Goal: Task Accomplishment & Management: Manage account settings

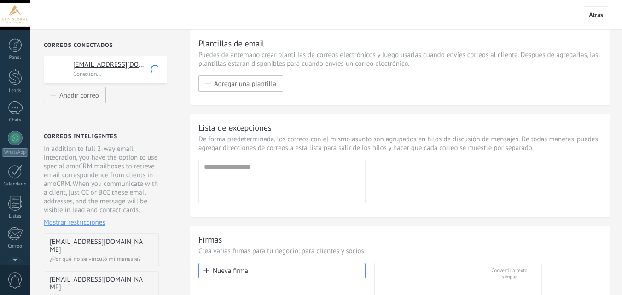
click at [122, 80] on div "[EMAIL_ADDRESS][DOMAIN_NAME] Conexión..." at bounding box center [105, 70] width 123 height 28
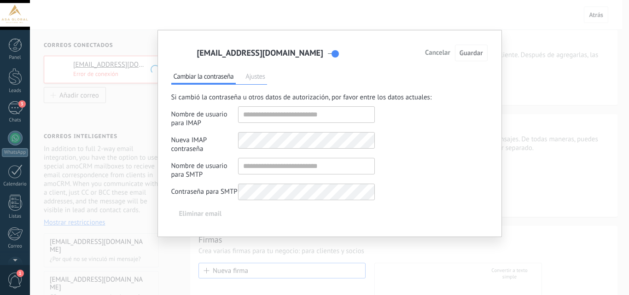
click at [255, 78] on span "Ajustes" at bounding box center [255, 77] width 24 height 13
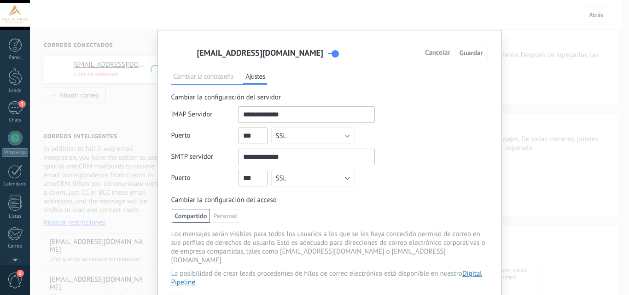
click at [206, 80] on span "Cambiar la contraseña" at bounding box center [203, 77] width 65 height 13
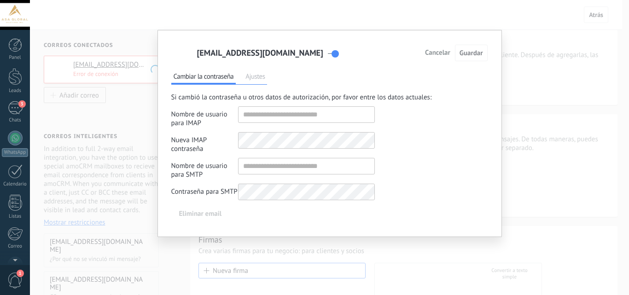
click at [209, 214] on span "Eliminar email" at bounding box center [200, 214] width 43 height 6
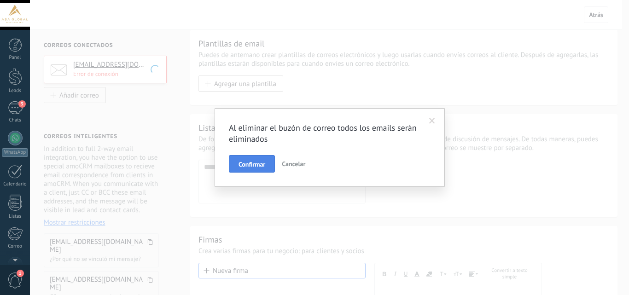
click at [251, 162] on span "Confirmar" at bounding box center [251, 164] width 27 height 6
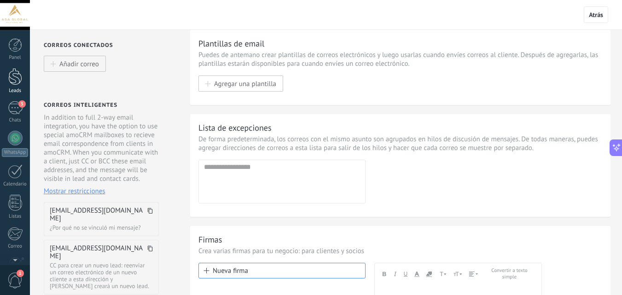
click at [17, 83] on div at bounding box center [15, 76] width 14 height 17
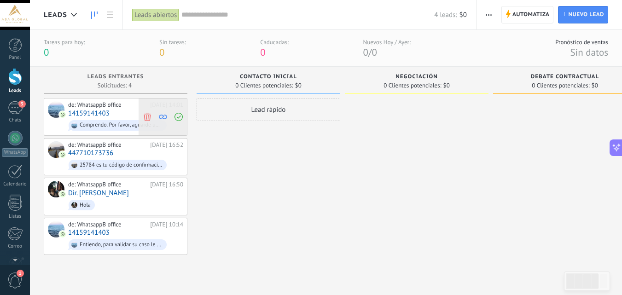
click at [147, 116] on icon at bounding box center [147, 116] width 8 height 8
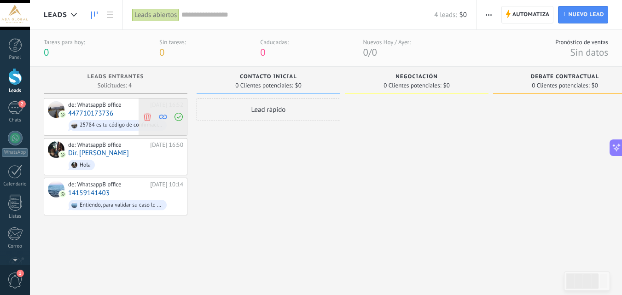
click at [150, 118] on icon at bounding box center [147, 116] width 8 height 8
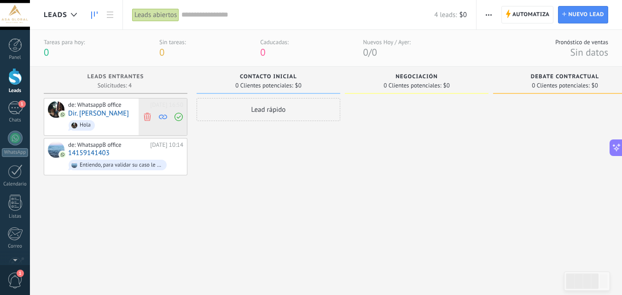
click at [147, 117] on icon at bounding box center [147, 116] width 8 height 8
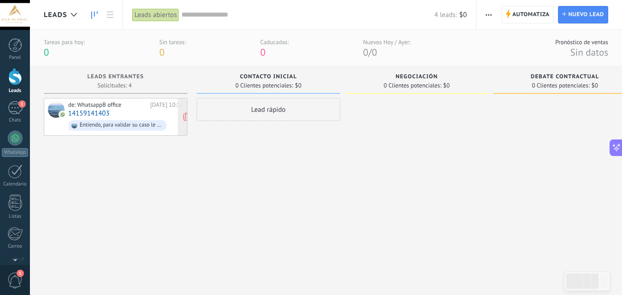
click at [125, 113] on div "de: WhatsappB office [DATE] 10:14 14159141403 Entiendo, para validar su caso le…" at bounding box center [125, 116] width 115 height 31
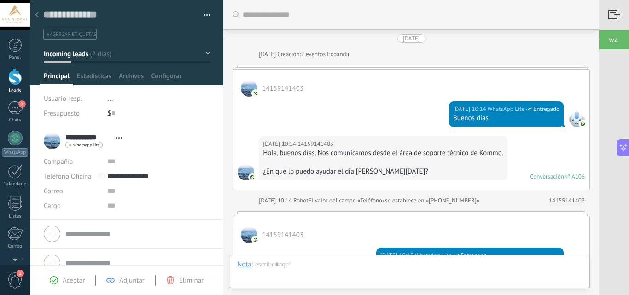
scroll to position [987, 0]
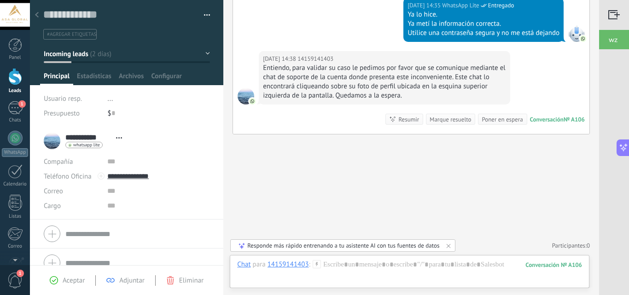
click at [204, 16] on span "button" at bounding box center [207, 17] width 6 height 2
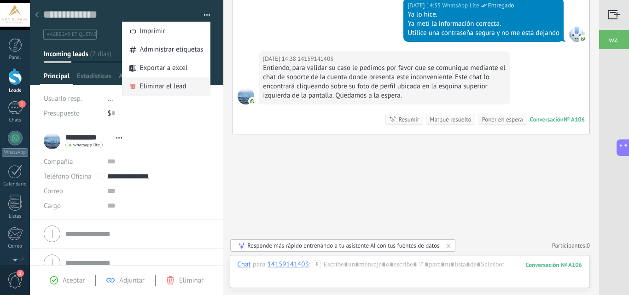
click at [174, 86] on span "Eliminar el lead" at bounding box center [163, 86] width 46 height 18
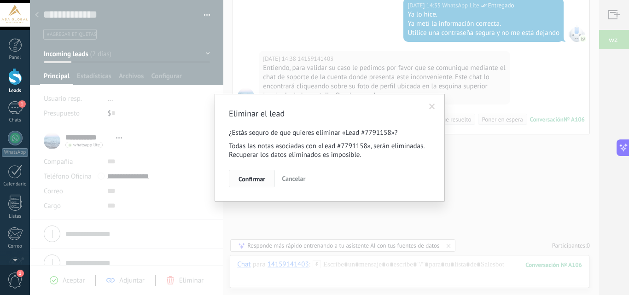
click at [253, 179] on span "Confirmar" at bounding box center [251, 179] width 27 height 6
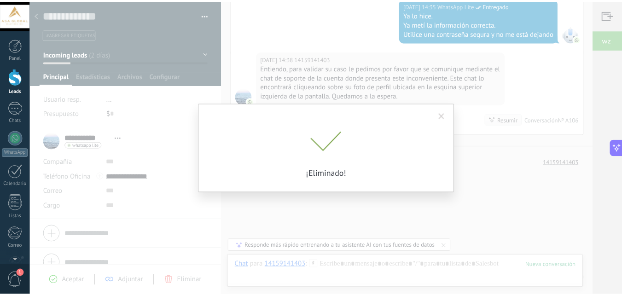
scroll to position [1019, 0]
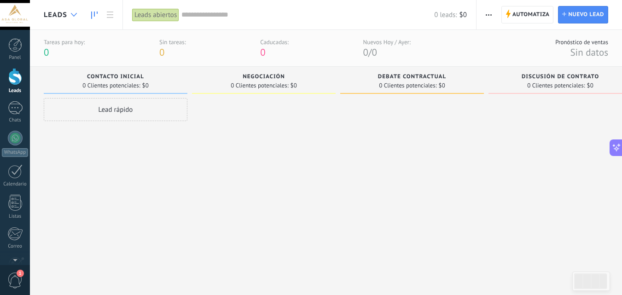
click at [71, 15] on icon at bounding box center [74, 15] width 6 height 4
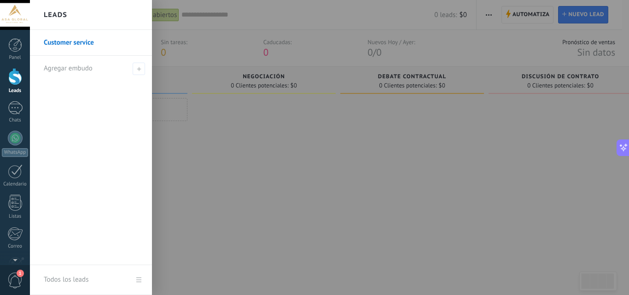
click at [231, 140] on div at bounding box center [344, 147] width 629 height 295
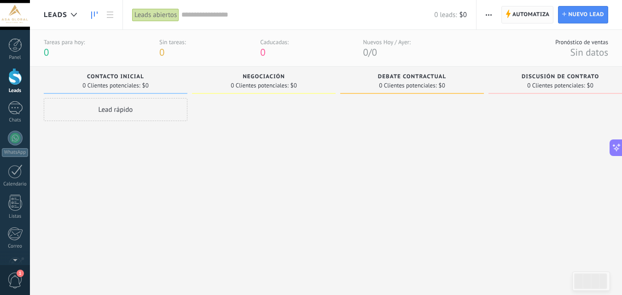
click at [541, 15] on span "Automatiza" at bounding box center [530, 14] width 37 height 17
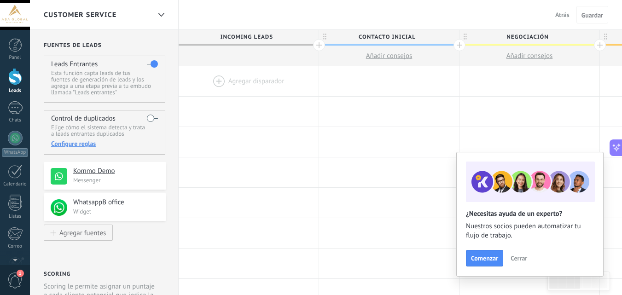
scroll to position [46, 0]
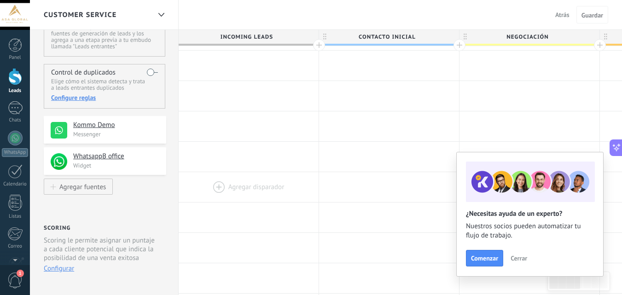
click at [260, 201] on div at bounding box center [249, 187] width 140 height 30
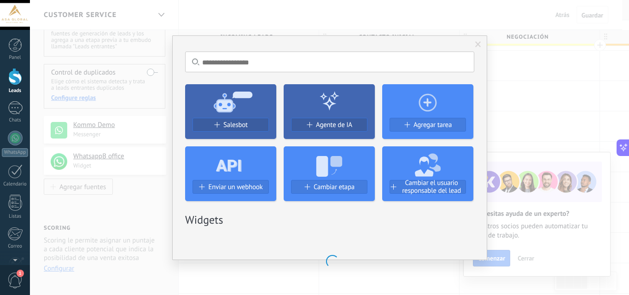
click at [137, 192] on div "No hay resultados Salesbot Agente de IA Agregar tarea Enviar un webhook Cambiar…" at bounding box center [329, 147] width 599 height 295
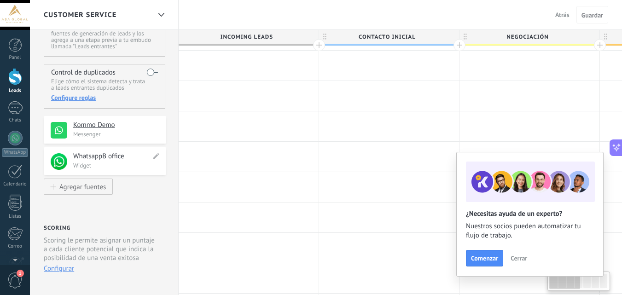
click at [119, 161] on h4 "WhatsappB office" at bounding box center [112, 156] width 78 height 9
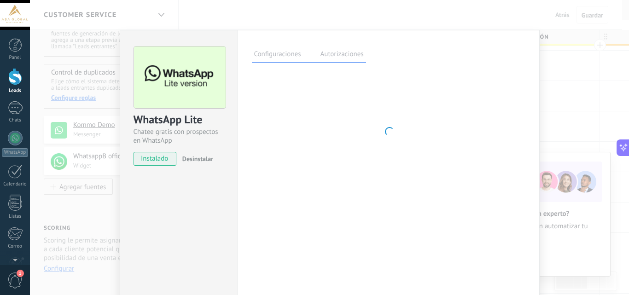
click at [104, 205] on div "WhatsApp Lite Chatee gratis con prospectos en WhatsApp instalado Desinstalar Co…" at bounding box center [329, 147] width 599 height 295
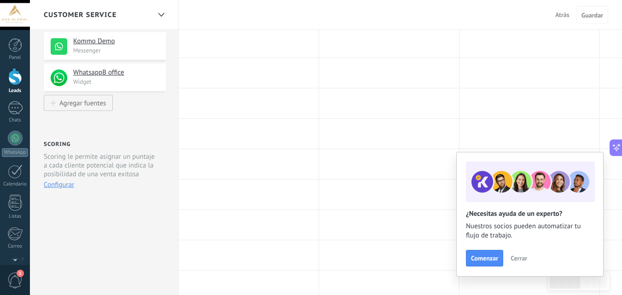
scroll to position [0, 0]
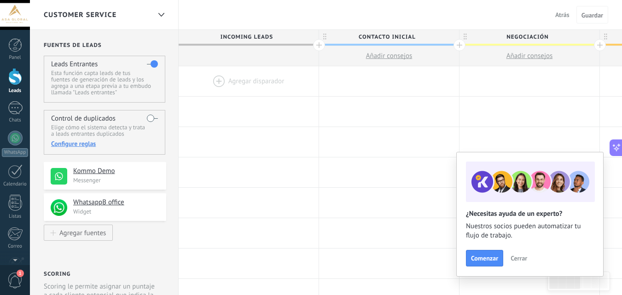
click at [518, 260] on span "Cerrar" at bounding box center [518, 258] width 17 height 6
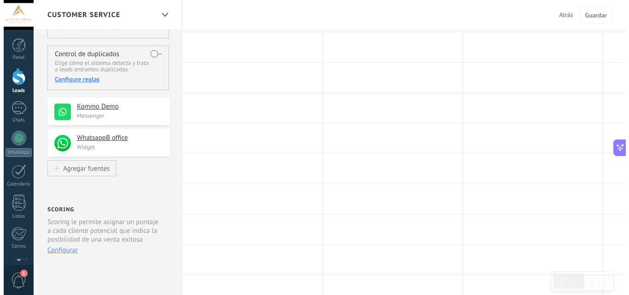
scroll to position [46, 0]
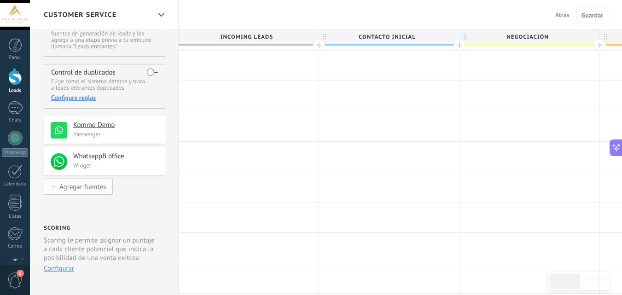
click at [100, 192] on button "Agregar fuentes" at bounding box center [78, 187] width 69 height 16
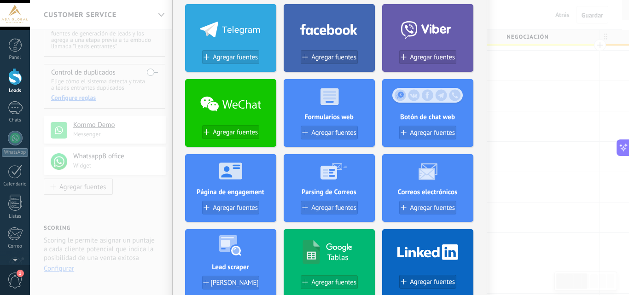
scroll to position [184, 0]
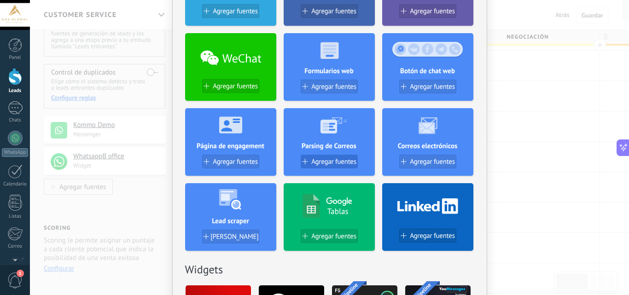
click at [342, 164] on span "Agregar fuentes" at bounding box center [333, 162] width 45 height 8
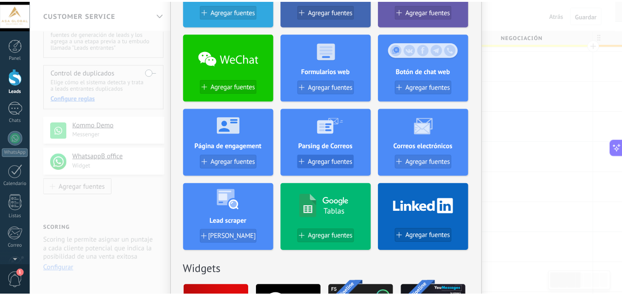
scroll to position [0, 0]
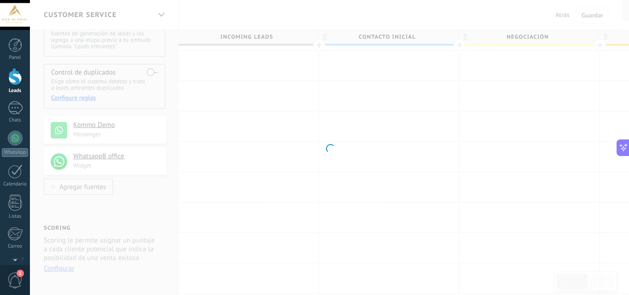
click at [337, 158] on div at bounding box center [329, 147] width 599 height 295
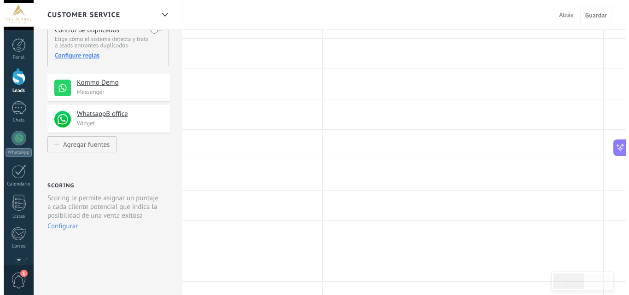
scroll to position [92, 0]
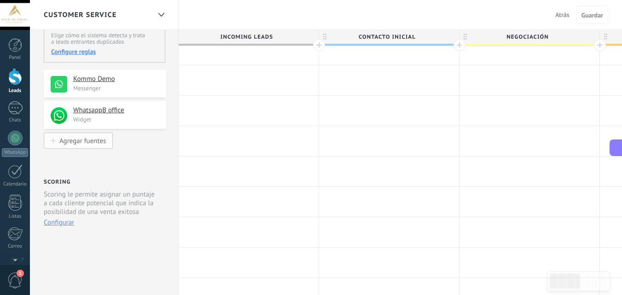
click at [96, 137] on button "Agregar fuentes" at bounding box center [78, 141] width 69 height 16
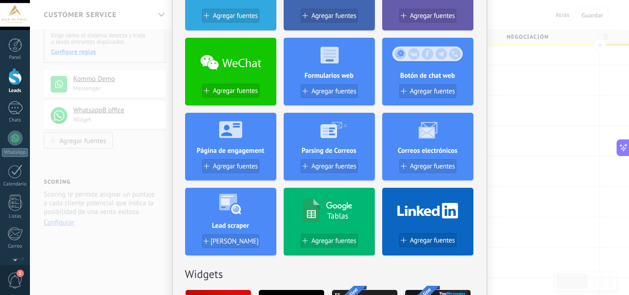
scroll to position [184, 0]
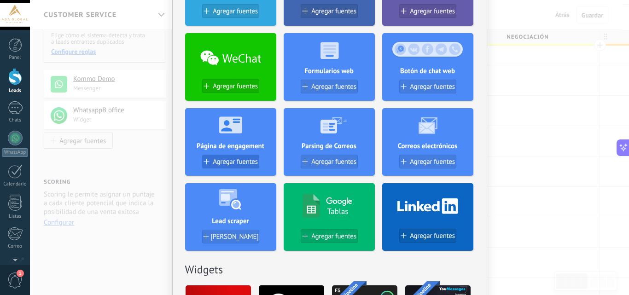
click at [233, 159] on span "Agregar fuentes" at bounding box center [235, 162] width 45 height 8
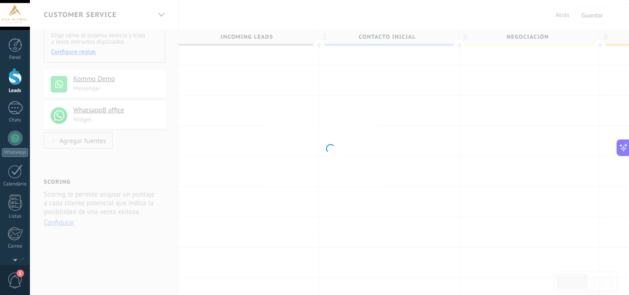
scroll to position [0, 0]
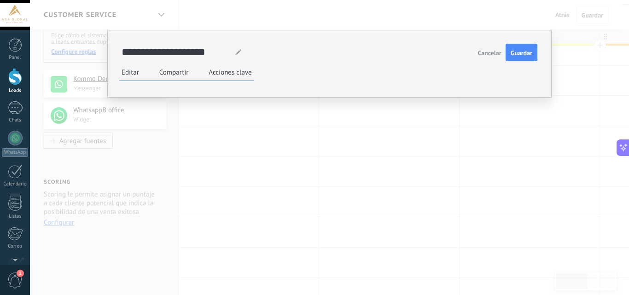
type textarea "**********"
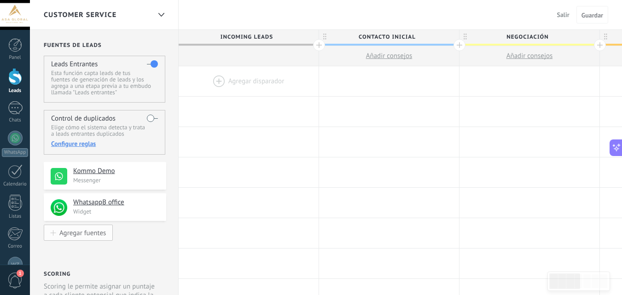
click at [101, 235] on div "Agregar fuentes" at bounding box center [82, 233] width 46 height 8
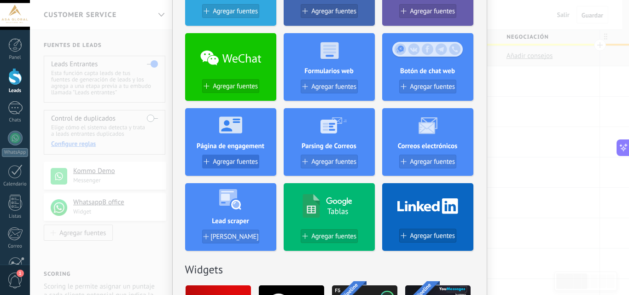
click at [232, 161] on span "Agregar fuentes" at bounding box center [235, 162] width 45 height 8
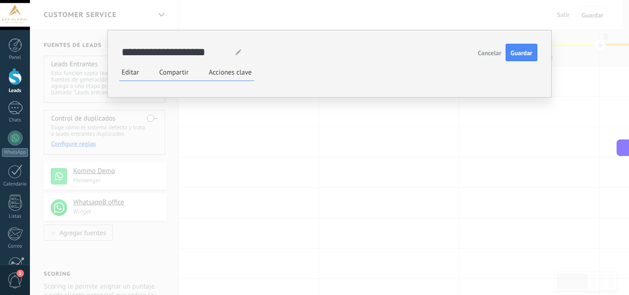
click at [485, 53] on span "Cancelar" at bounding box center [489, 53] width 23 height 6
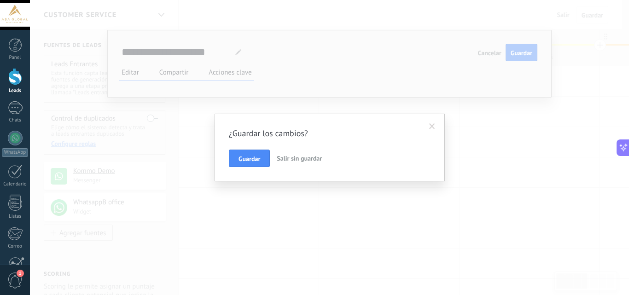
click at [299, 162] on button "Salir sin guardar" at bounding box center [299, 158] width 52 height 17
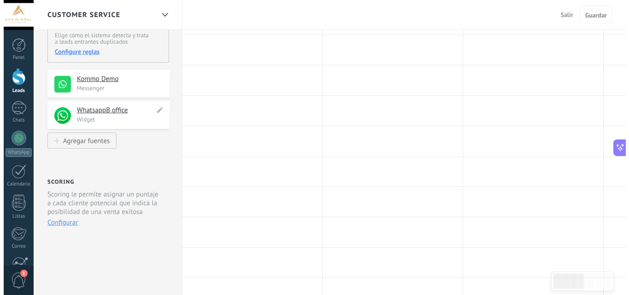
scroll to position [46, 0]
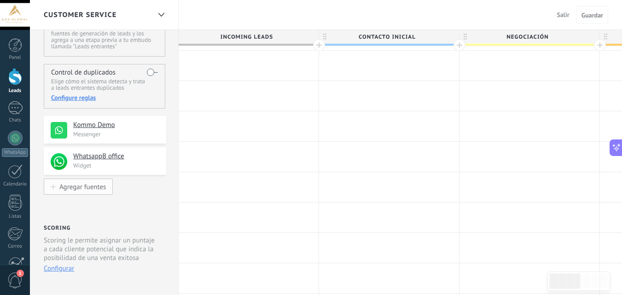
click at [86, 186] on div "Agregar fuentes" at bounding box center [82, 187] width 46 height 8
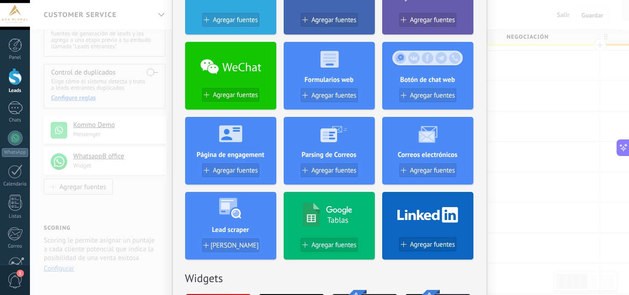
scroll to position [230, 0]
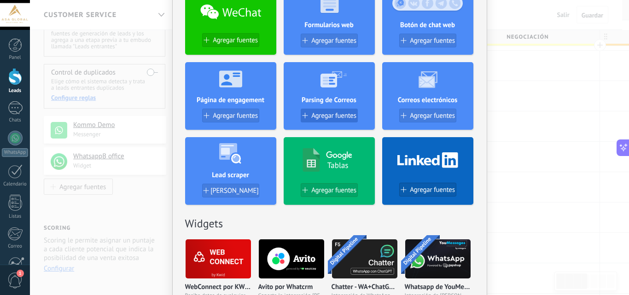
click at [330, 116] on span "Agregar fuentes" at bounding box center [333, 116] width 45 height 8
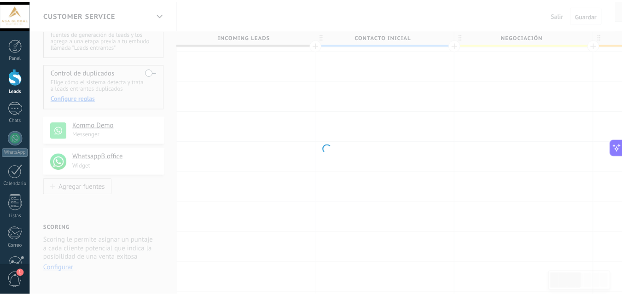
scroll to position [0, 0]
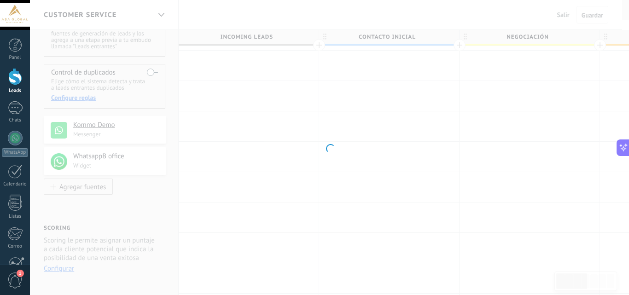
click at [352, 99] on div at bounding box center [329, 147] width 599 height 295
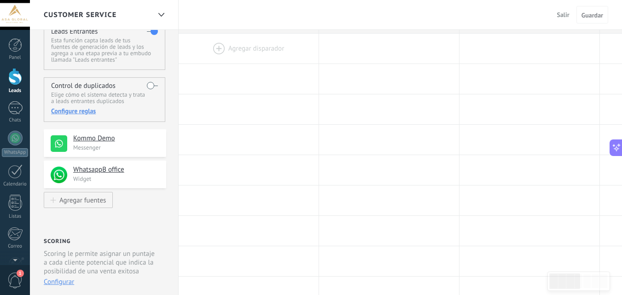
scroll to position [46, 0]
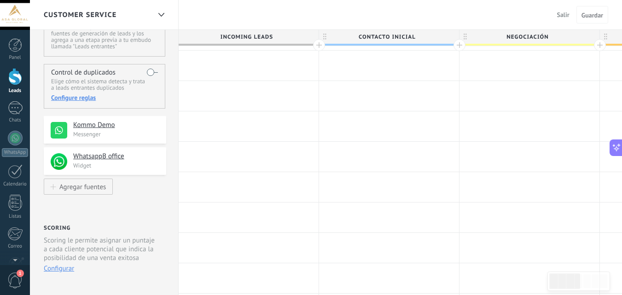
click at [157, 69] on label at bounding box center [152, 72] width 11 height 15
click at [154, 73] on label at bounding box center [152, 72] width 11 height 15
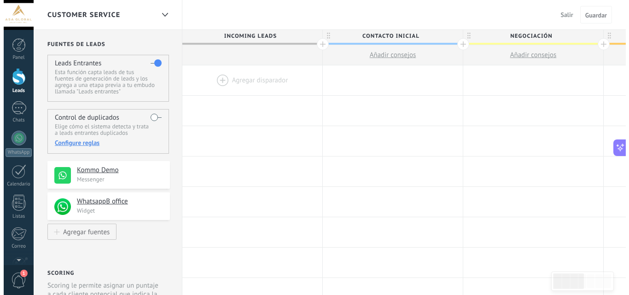
scroll to position [0, 0]
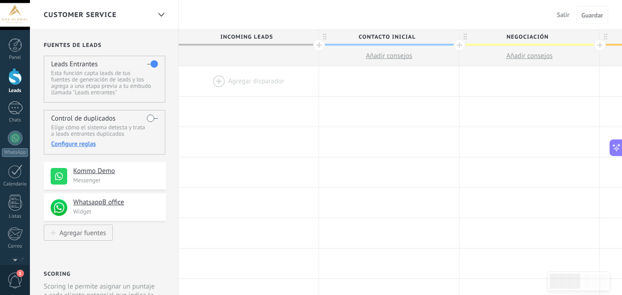
click at [154, 118] on label at bounding box center [152, 118] width 11 height 15
click at [84, 143] on div "Configure reglas" at bounding box center [104, 143] width 106 height 8
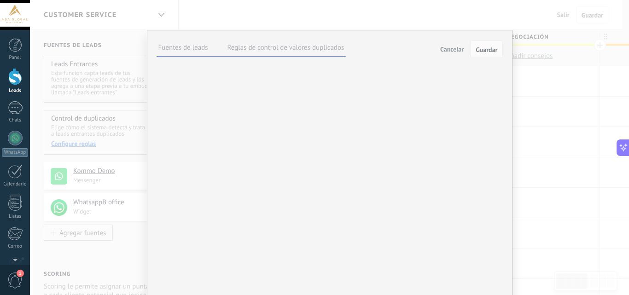
click at [447, 53] on button "Cancelar" at bounding box center [451, 49] width 31 height 14
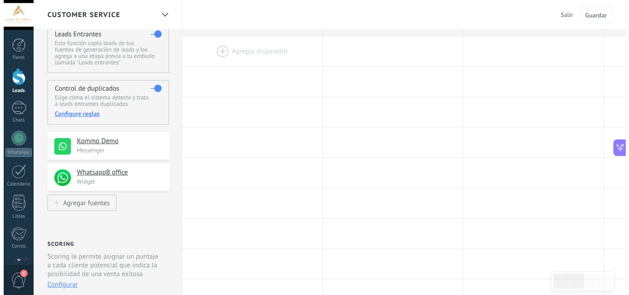
scroll to position [46, 0]
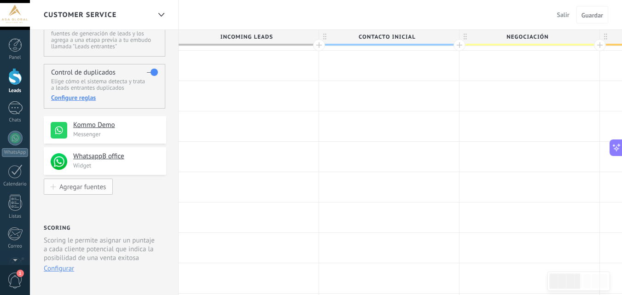
click at [96, 182] on button "Agregar fuentes" at bounding box center [78, 187] width 69 height 16
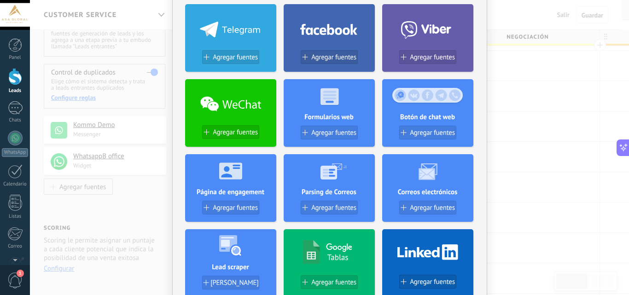
scroll to position [184, 0]
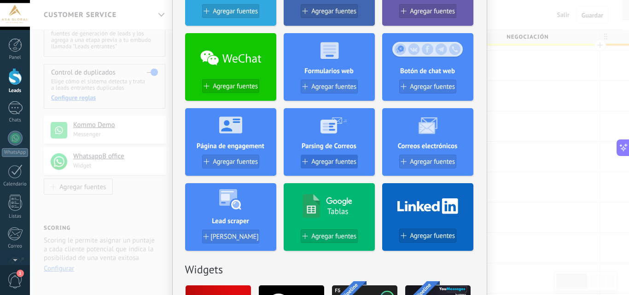
click at [335, 156] on button "Agregar fuentes" at bounding box center [329, 162] width 57 height 14
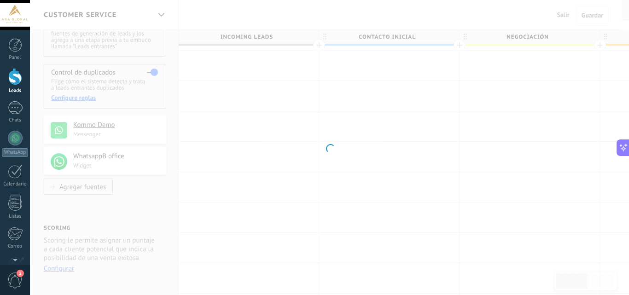
click at [260, 174] on div at bounding box center [329, 147] width 599 height 295
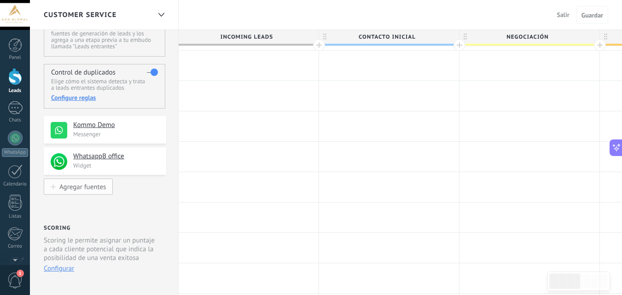
click at [97, 186] on div "Agregar fuentes" at bounding box center [82, 187] width 46 height 8
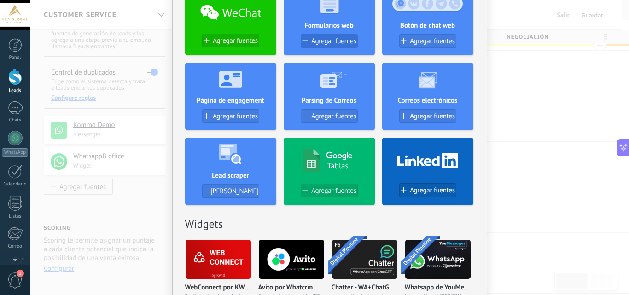
scroll to position [230, 0]
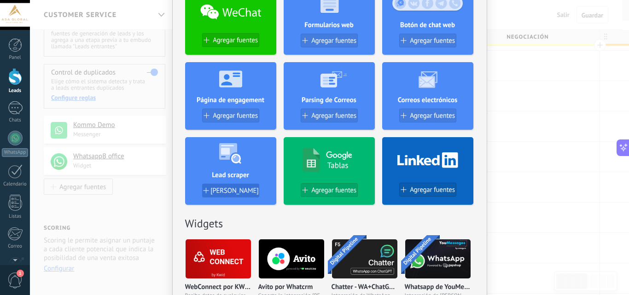
click at [231, 196] on button "[PERSON_NAME]" at bounding box center [230, 191] width 57 height 14
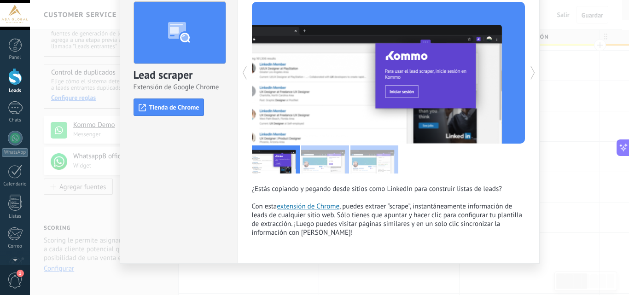
scroll to position [46, 0]
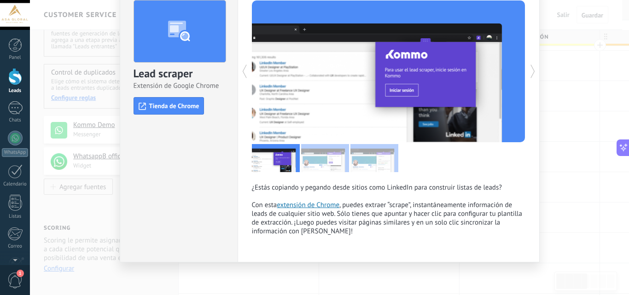
drag, startPoint x: 184, startPoint y: 109, endPoint x: 221, endPoint y: 114, distance: 37.6
click at [184, 109] on span "Tienda de Chrome" at bounding box center [174, 106] width 50 height 7
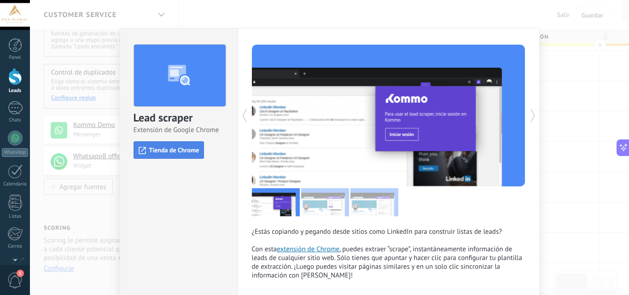
scroll to position [48, 0]
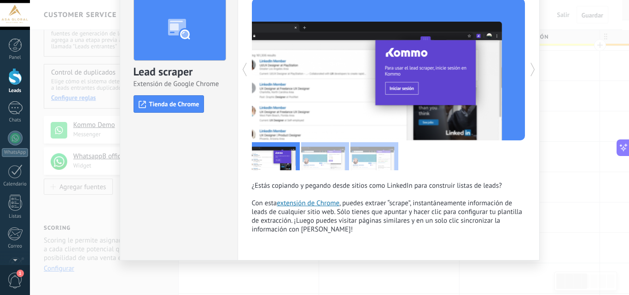
click at [559, 152] on div "Lead scraper Extensión de Google Chrome install Tienda de Chrome ¿Estás copiand…" at bounding box center [329, 147] width 599 height 295
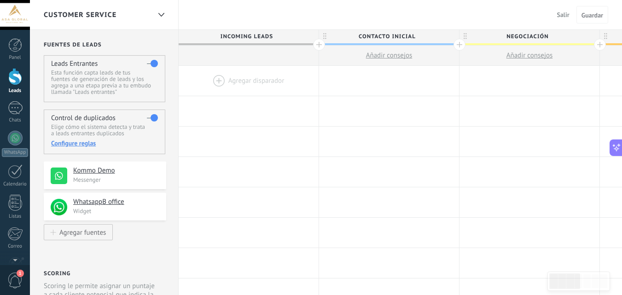
scroll to position [0, 0]
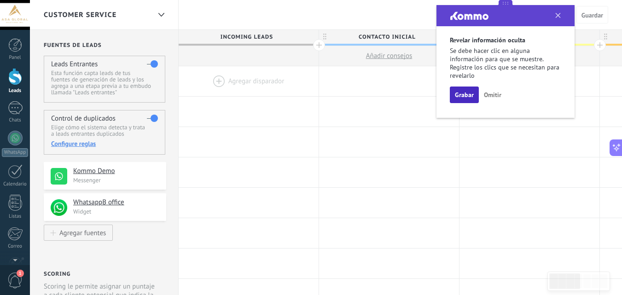
click at [463, 96] on button "Grabar" at bounding box center [464, 95] width 29 height 17
click at [556, 15] on icon at bounding box center [558, 16] width 6 height 6
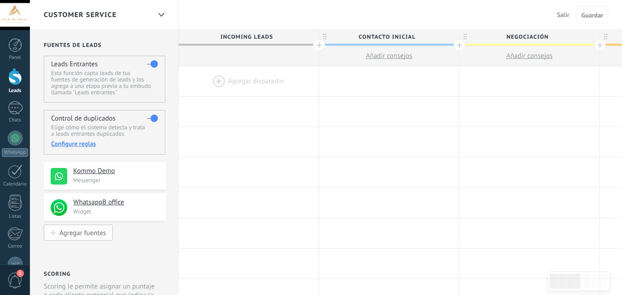
click at [93, 229] on div "Agregar fuentes" at bounding box center [82, 233] width 46 height 8
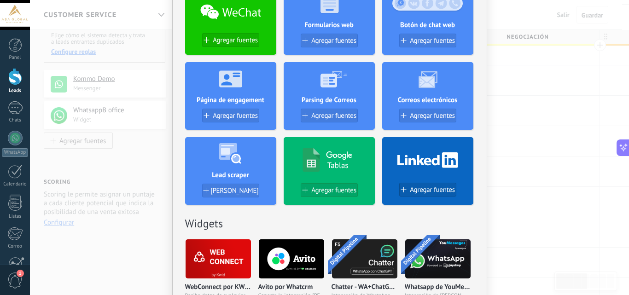
scroll to position [276, 0]
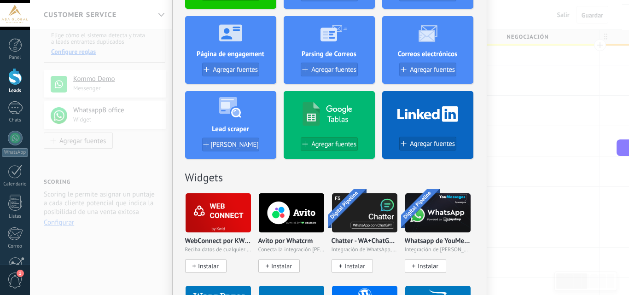
click at [225, 225] on img at bounding box center [217, 213] width 65 height 45
click at [212, 265] on span "Instalar" at bounding box center [208, 266] width 21 height 8
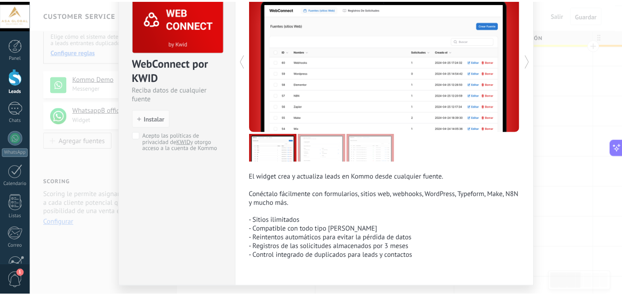
scroll to position [0, 0]
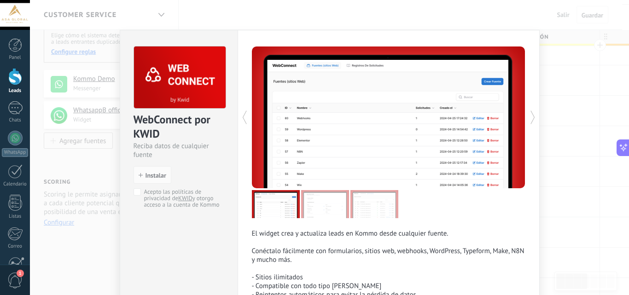
click at [556, 163] on div "WebConnect por KWID Reciba datos de cualquier fuente install Instalar Acepto la…" at bounding box center [329, 147] width 599 height 295
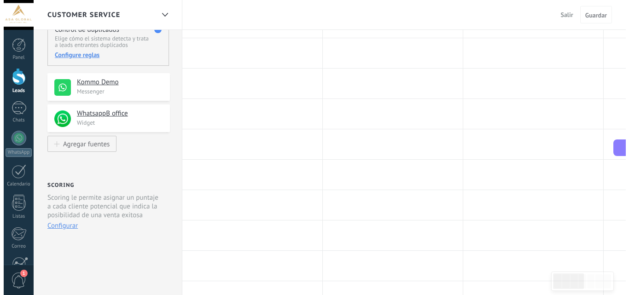
scroll to position [92, 0]
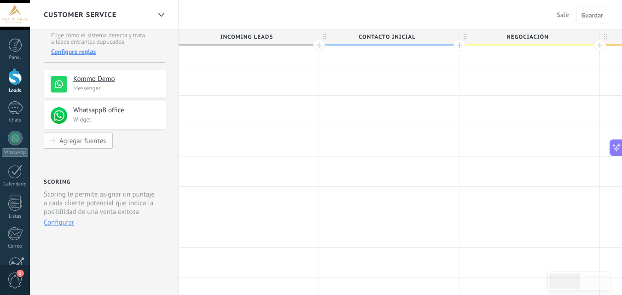
click at [96, 138] on div "Agregar fuentes" at bounding box center [82, 141] width 46 height 8
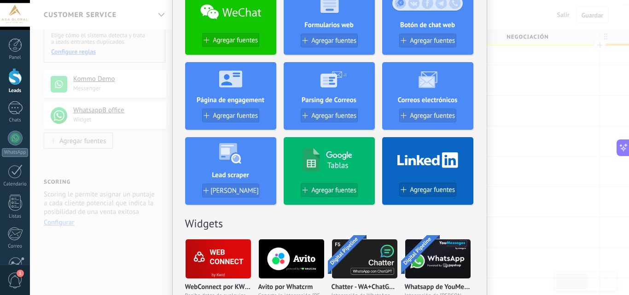
scroll to position [276, 0]
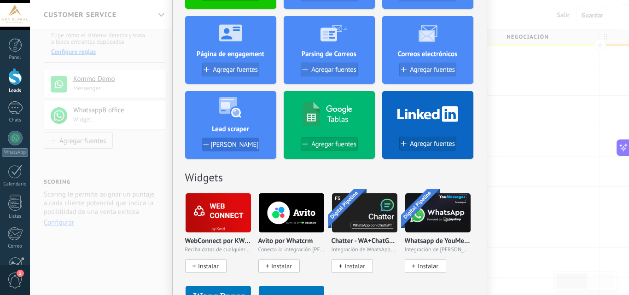
click at [237, 142] on span "[PERSON_NAME]" at bounding box center [234, 145] width 48 height 8
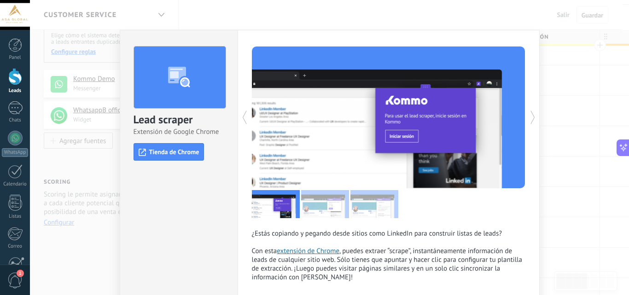
scroll to position [48, 0]
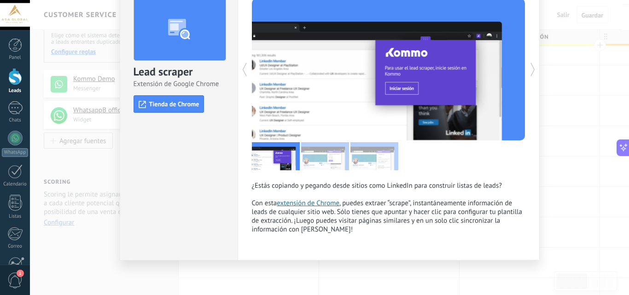
click at [309, 203] on link "extensión de Chrome" at bounding box center [308, 203] width 63 height 9
